Goal: Task Accomplishment & Management: Use online tool/utility

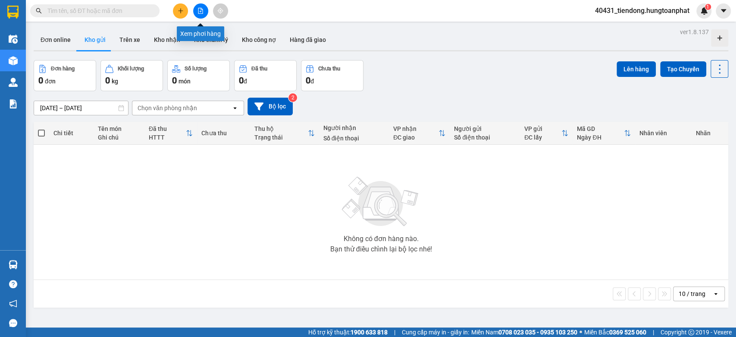
click at [200, 8] on icon "file-add" at bounding box center [200, 11] width 5 height 6
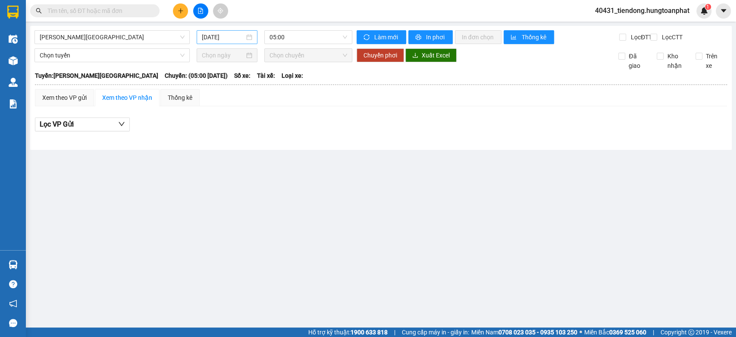
click at [217, 34] on input "13/08/2025" at bounding box center [223, 36] width 43 height 9
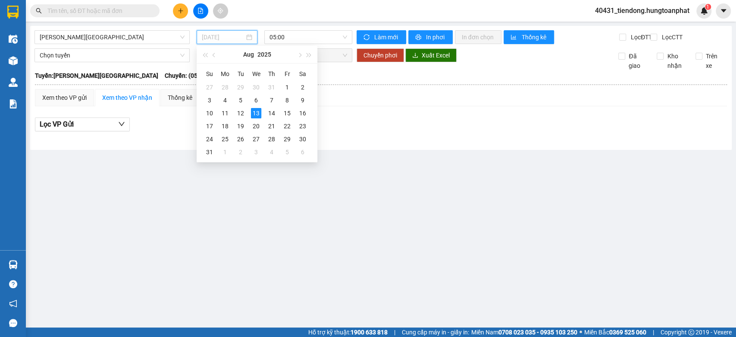
type input "13/08/2025"
click at [293, 39] on span "05:00" at bounding box center [308, 37] width 77 height 13
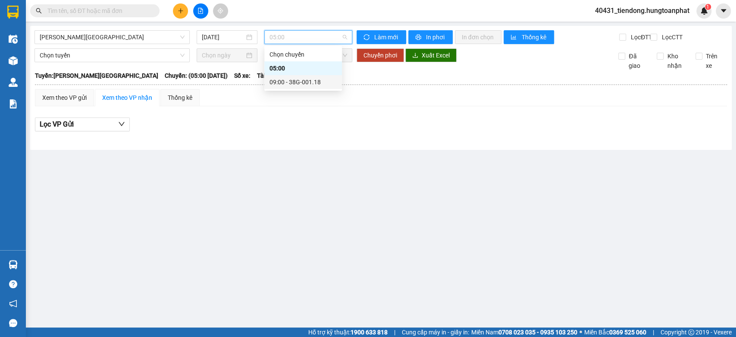
click at [302, 85] on div "09:00 - 38G-001.18" at bounding box center [303, 81] width 67 height 9
